Goal: Find specific page/section: Find specific page/section

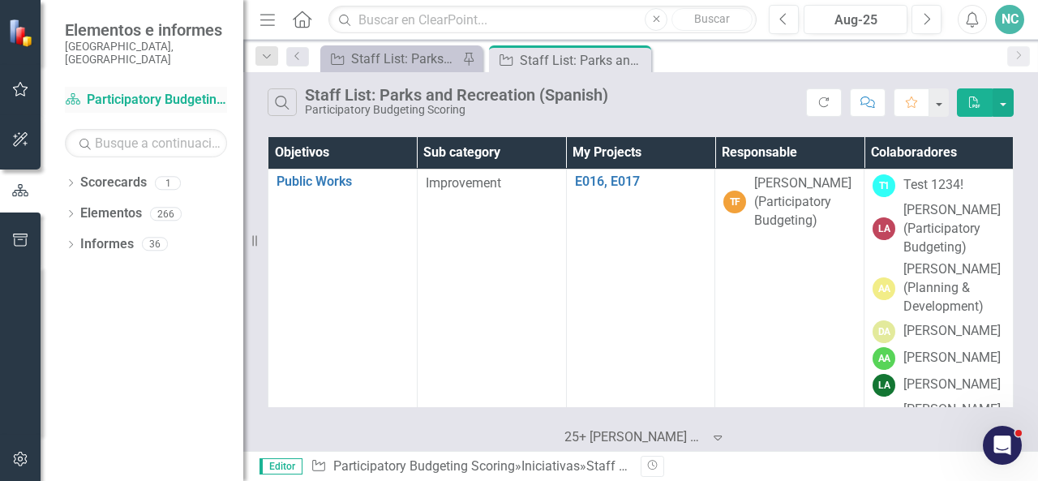
click at [212, 91] on link "Scorecard Participatory Budgeting Scoring" at bounding box center [146, 100] width 162 height 19
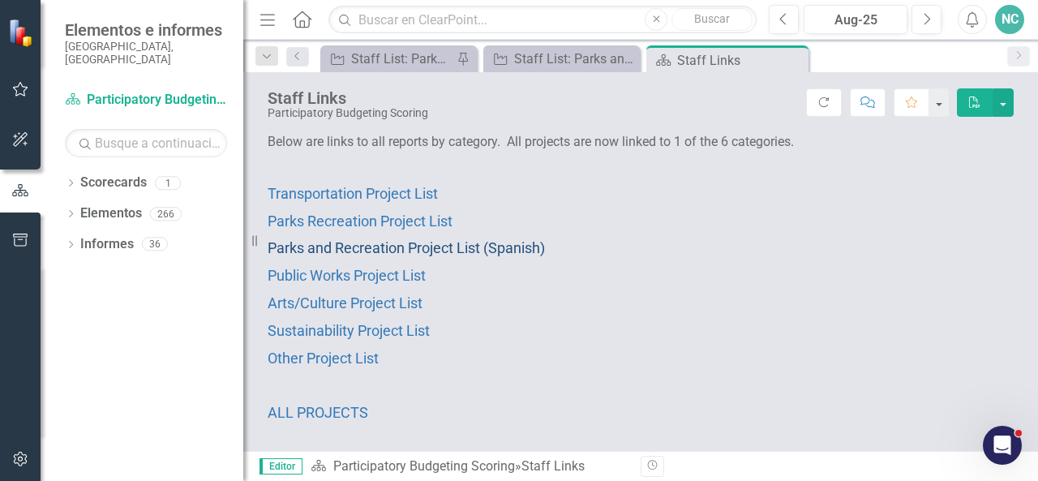
click at [440, 245] on span "Parks and Recreation Project List (Spanish)" at bounding box center [406, 247] width 277 height 17
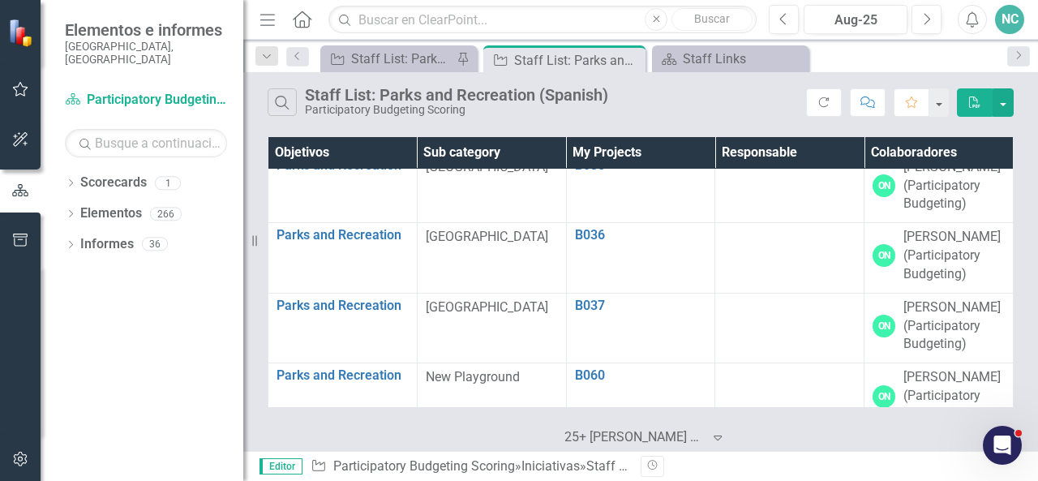
scroll to position [31563, 0]
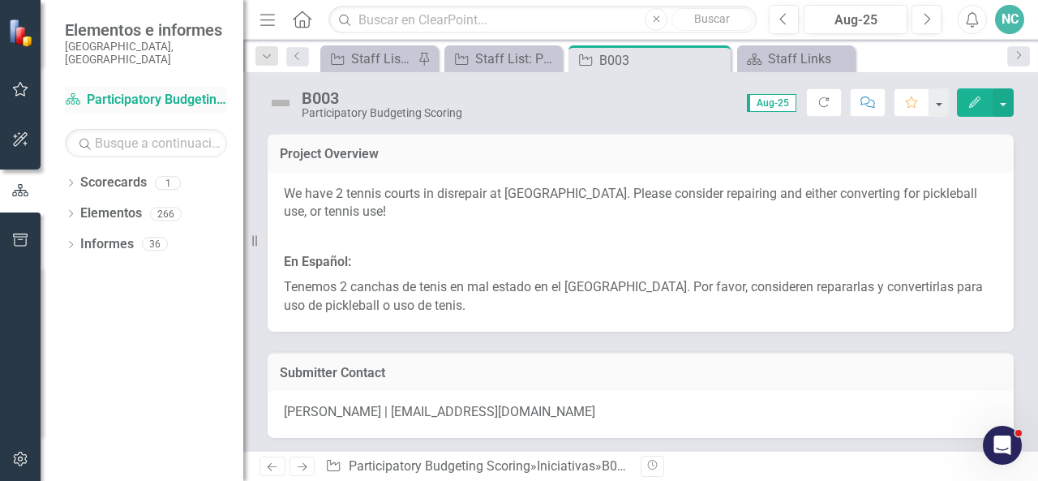
click at [208, 91] on link "Scorecard Participatory Budgeting Scoring" at bounding box center [146, 100] width 162 height 19
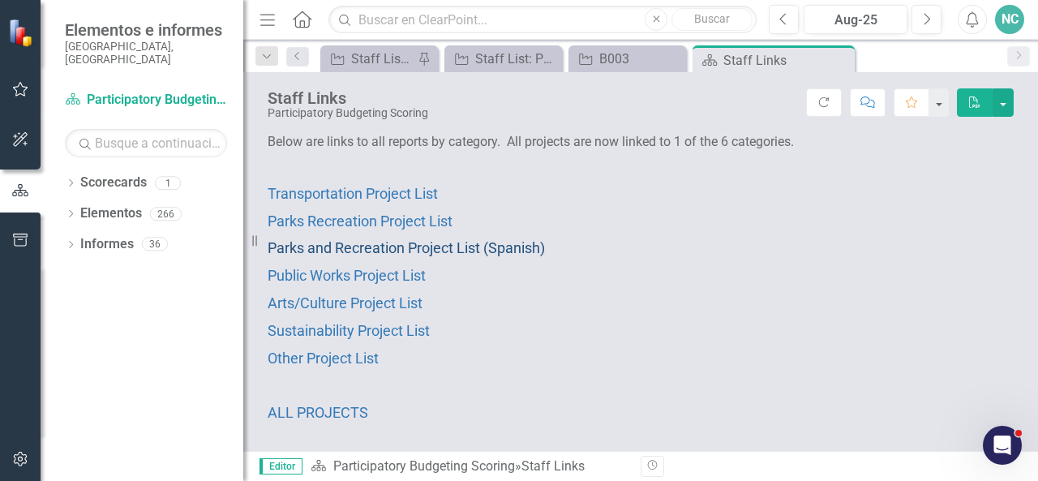
click at [504, 246] on span "Parks and Recreation Project List (Spanish)" at bounding box center [406, 247] width 277 height 17
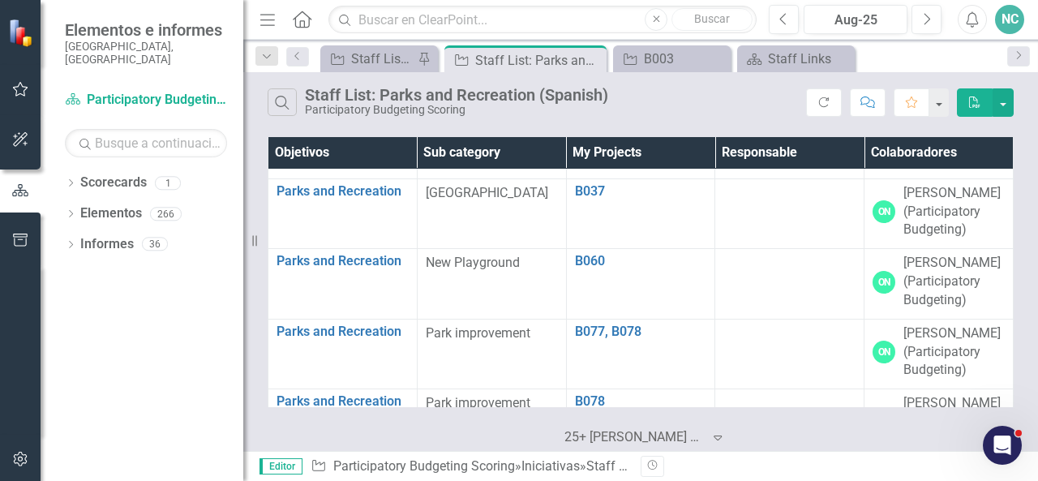
scroll to position [31921, 0]
